Goal: Find contact information

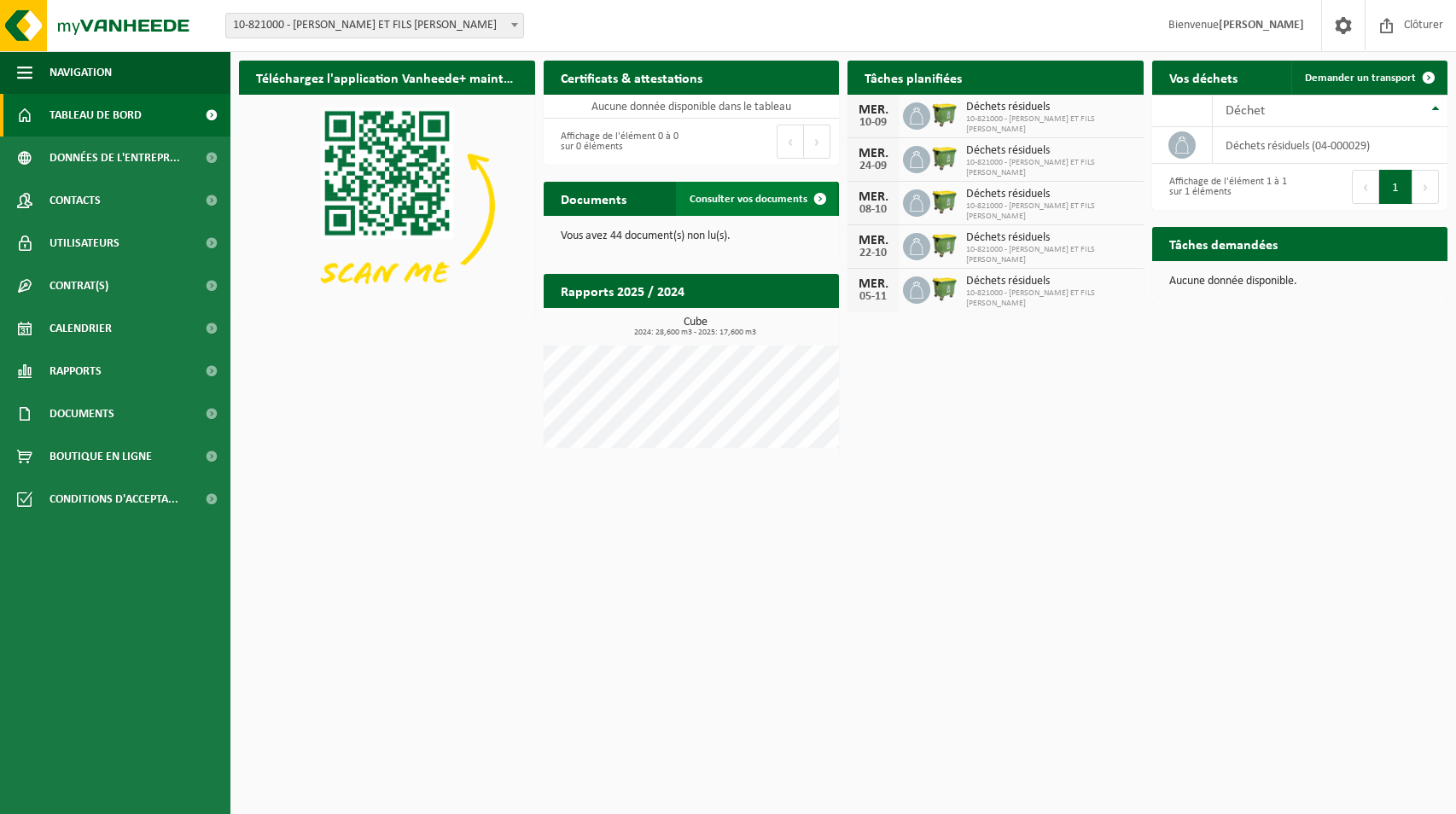
click at [752, 194] on span "Consulter vos documents" at bounding box center [748, 199] width 117 height 11
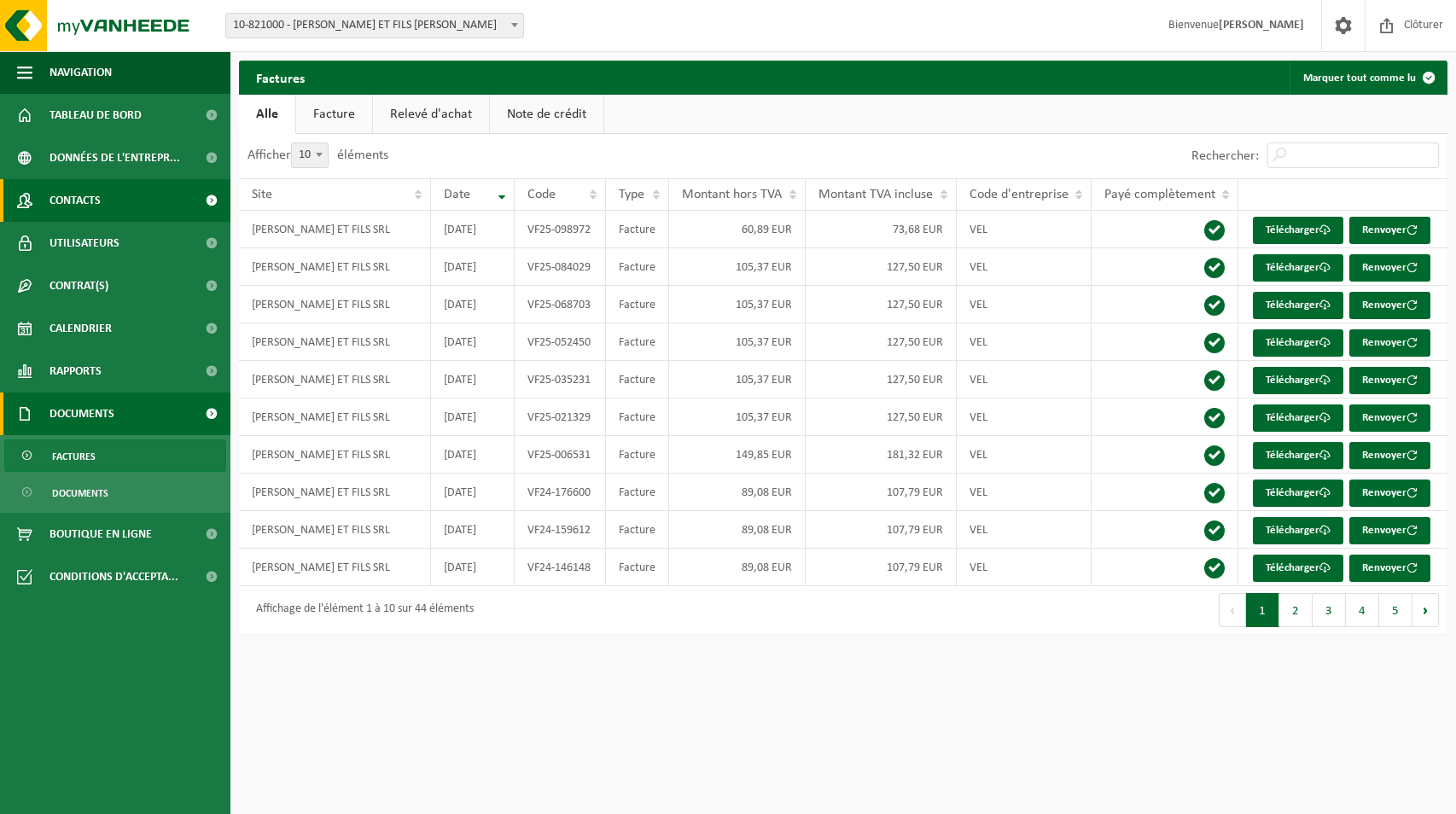
click at [87, 191] on span "Contacts" at bounding box center [75, 201] width 51 height 43
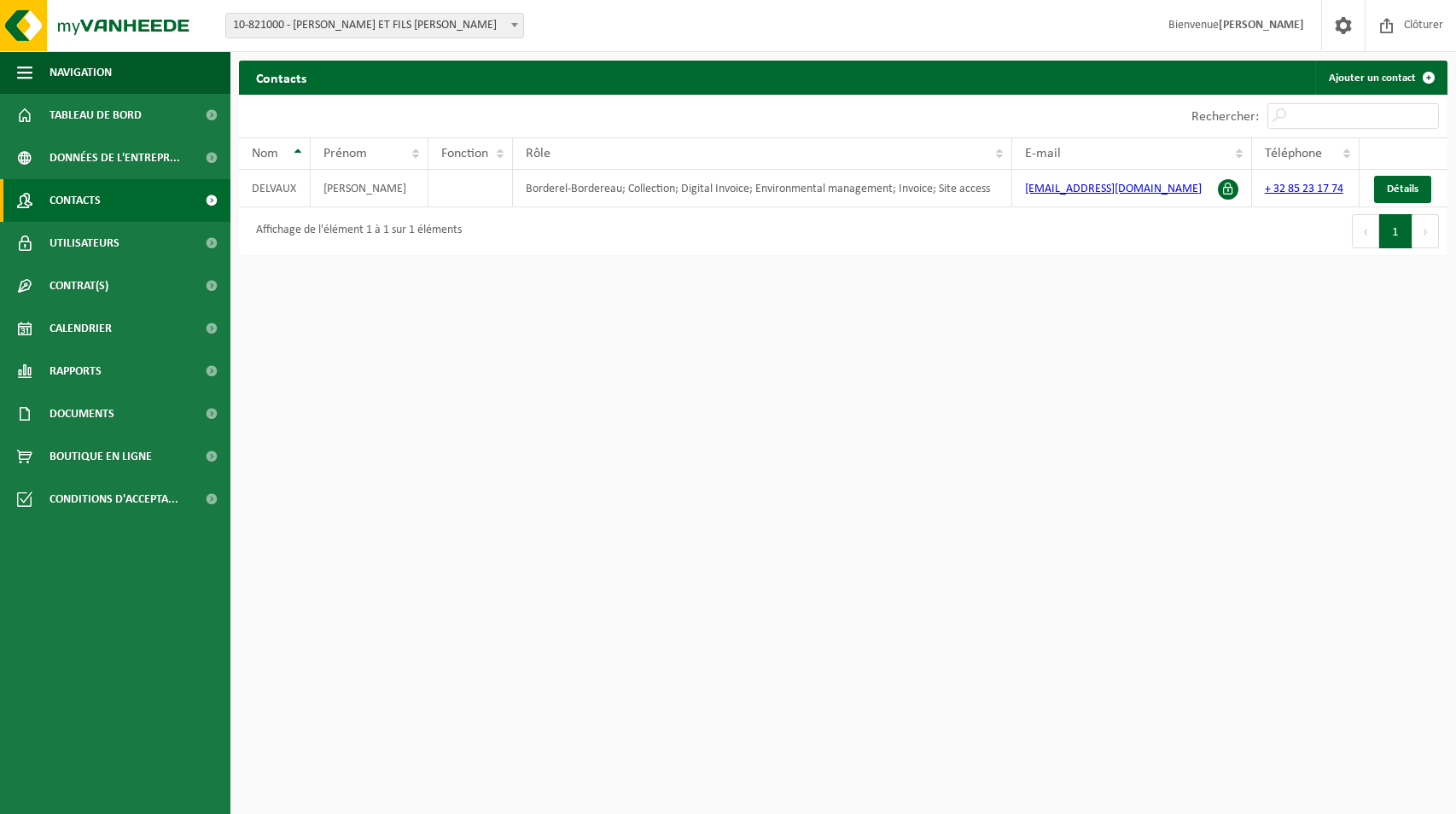
click at [1272, 22] on strong "[PERSON_NAME]" at bounding box center [1262, 25] width 86 height 13
click at [1348, 29] on span at bounding box center [1343, 25] width 26 height 51
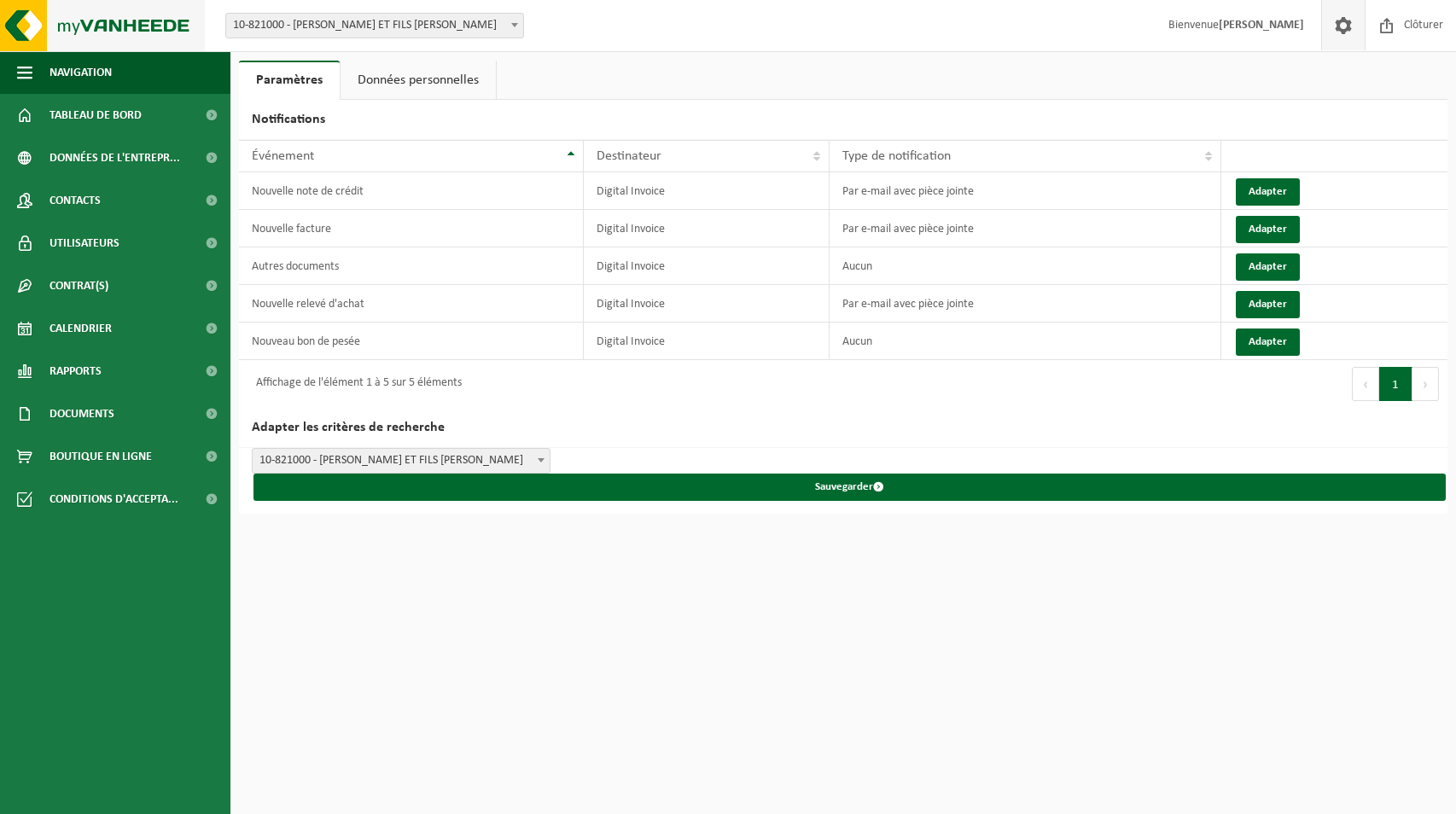
click at [129, 18] on img at bounding box center [102, 26] width 205 height 51
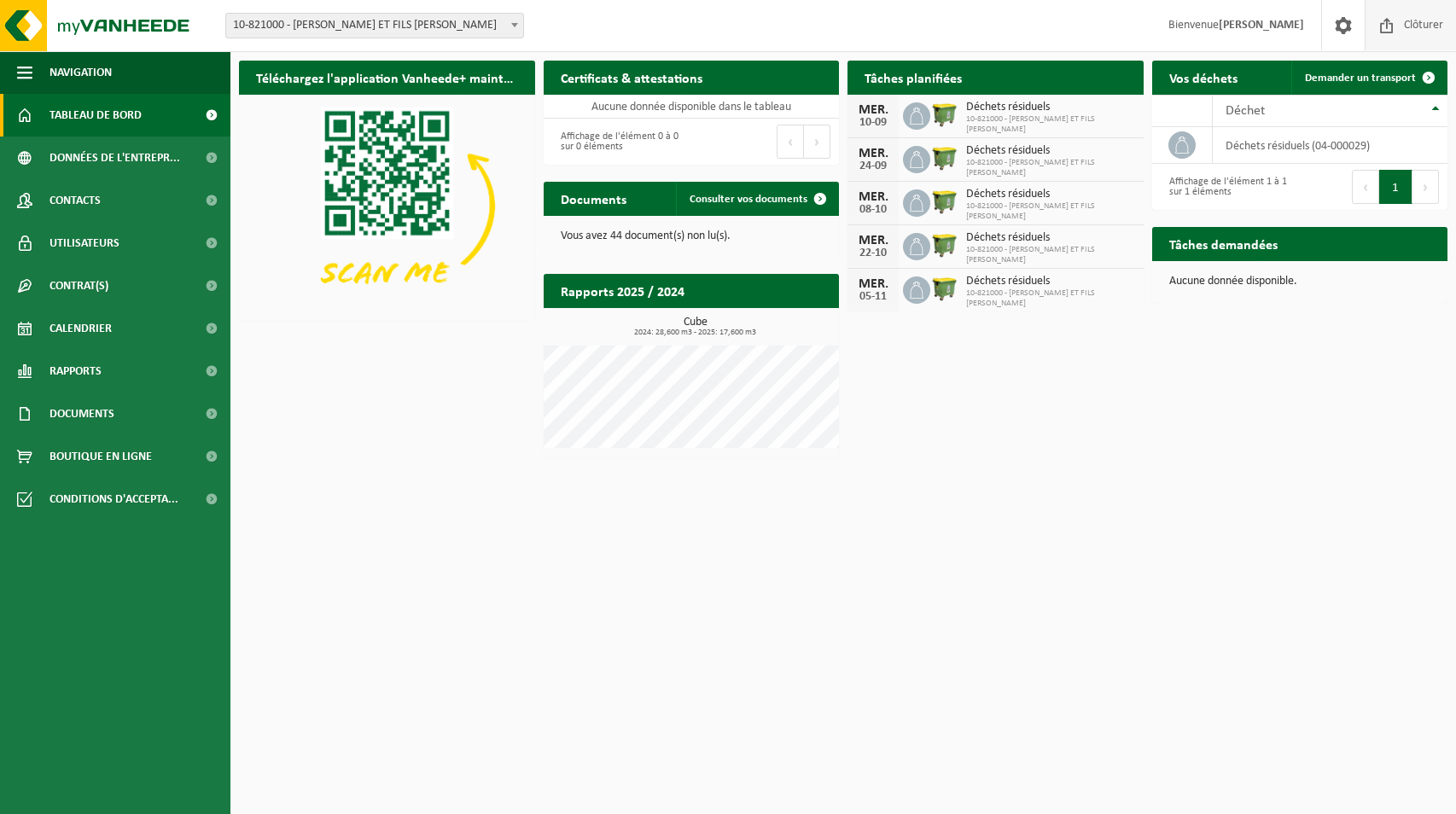
click at [1383, 27] on span at bounding box center [1387, 25] width 26 height 51
